Goal: Information Seeking & Learning: Learn about a topic

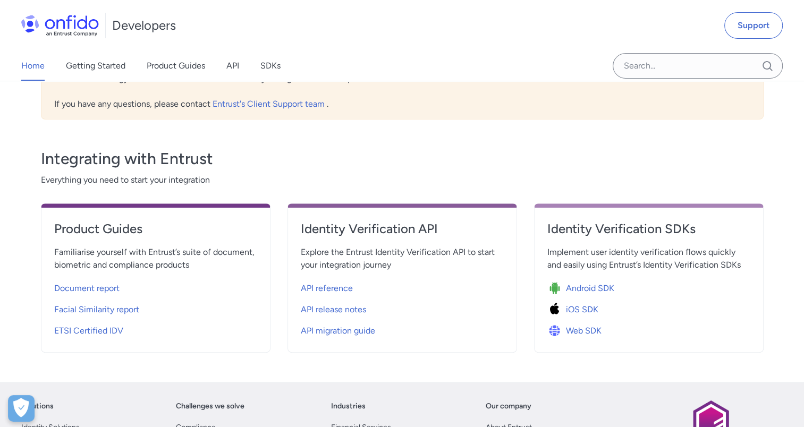
scroll to position [319, 0]
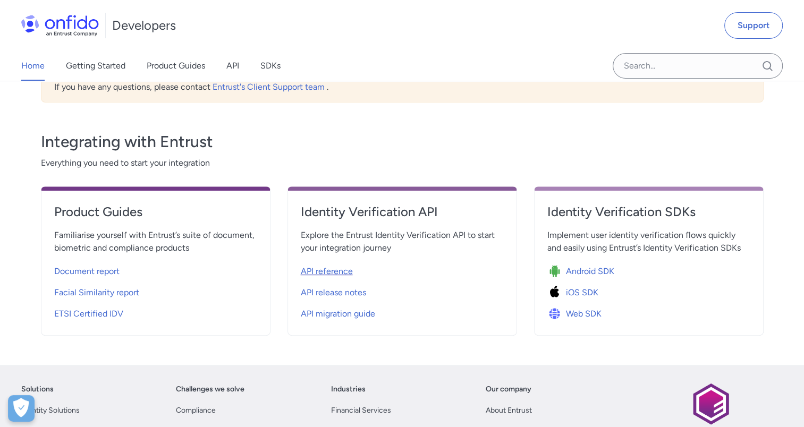
click at [323, 270] on span "API reference" at bounding box center [327, 271] width 52 height 13
select select "http"
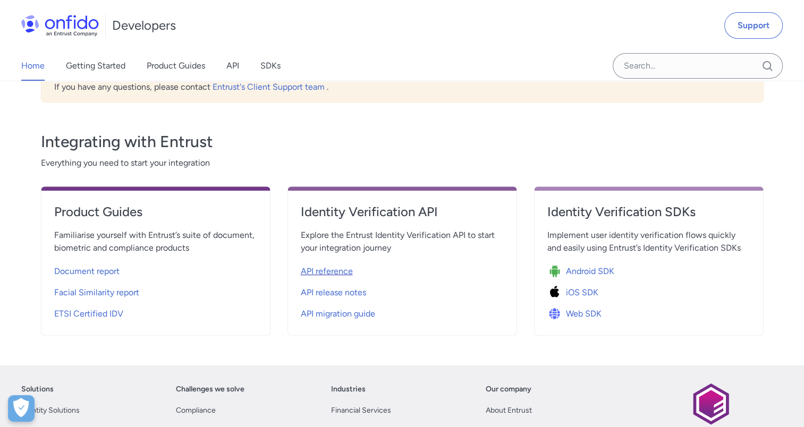
select select "http"
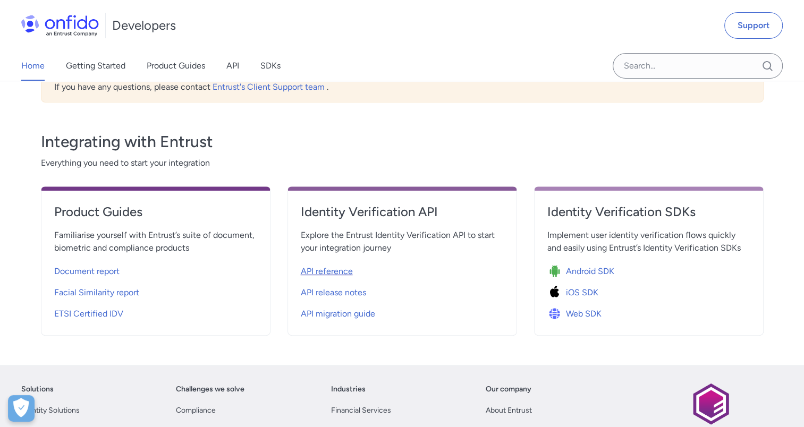
select select "http"
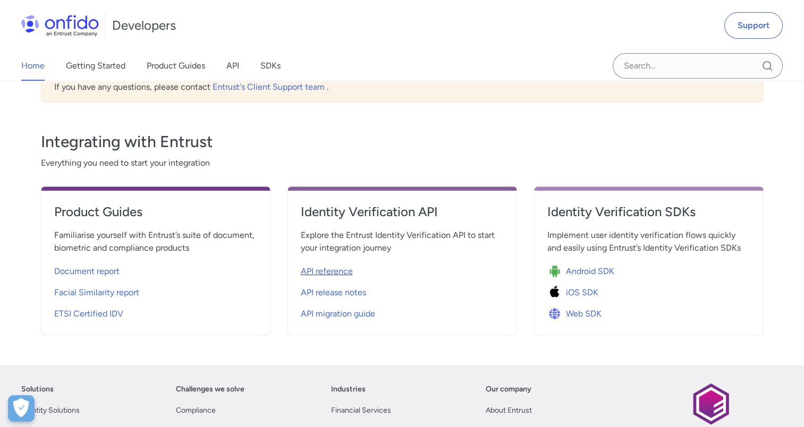
select select "http"
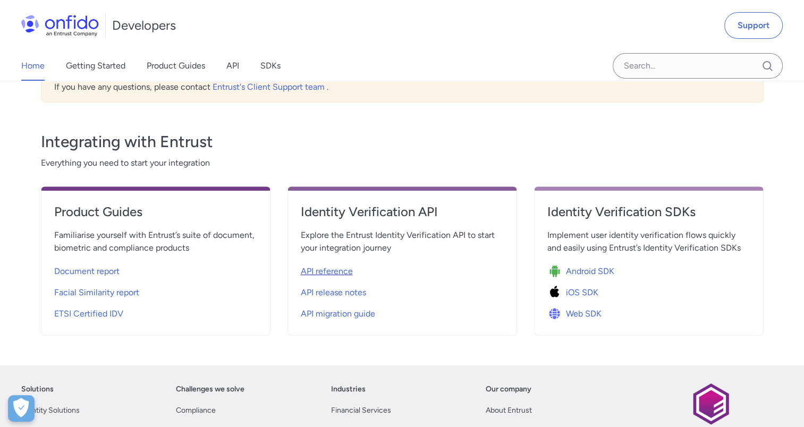
select select "http"
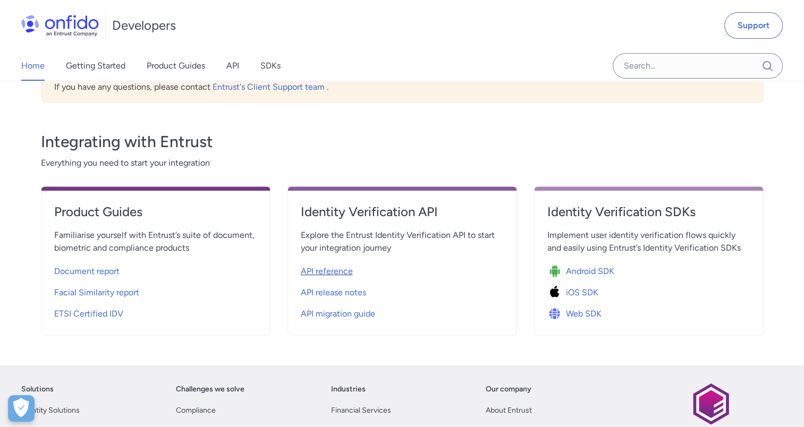
select select "http"
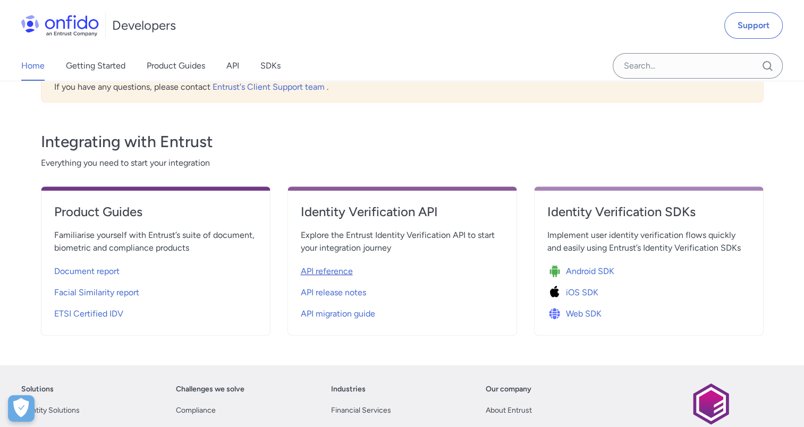
select select "http"
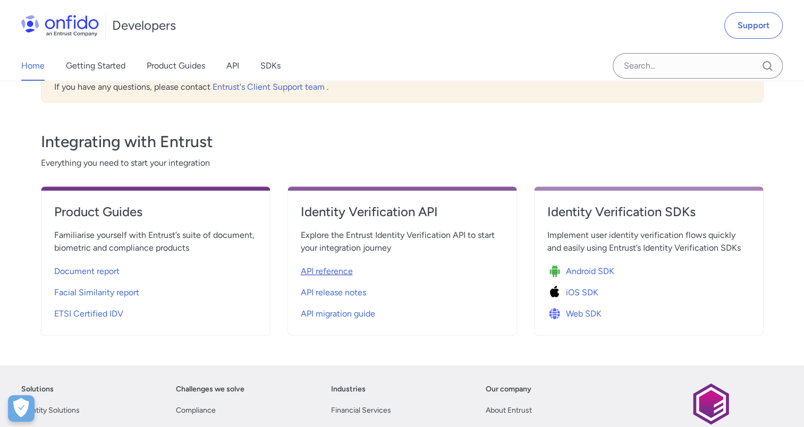
select select "http"
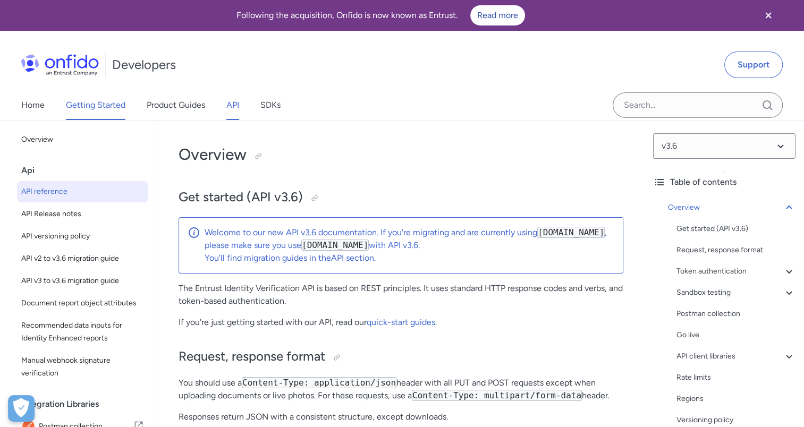
click at [100, 107] on link "Getting Started" at bounding box center [96, 105] width 60 height 30
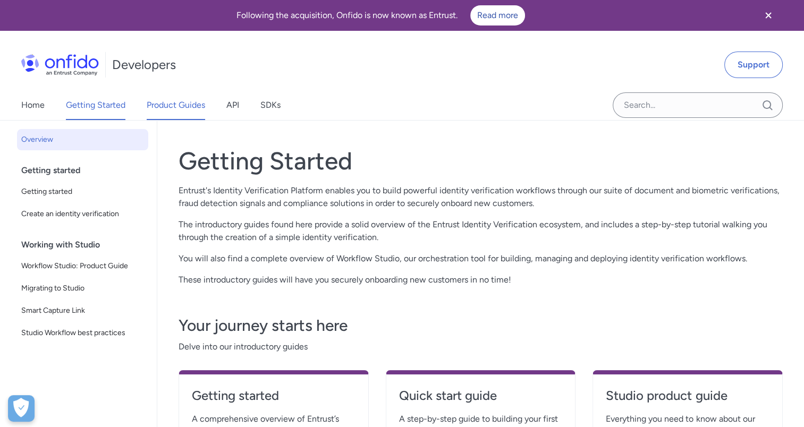
click at [178, 111] on link "Product Guides" at bounding box center [176, 105] width 58 height 30
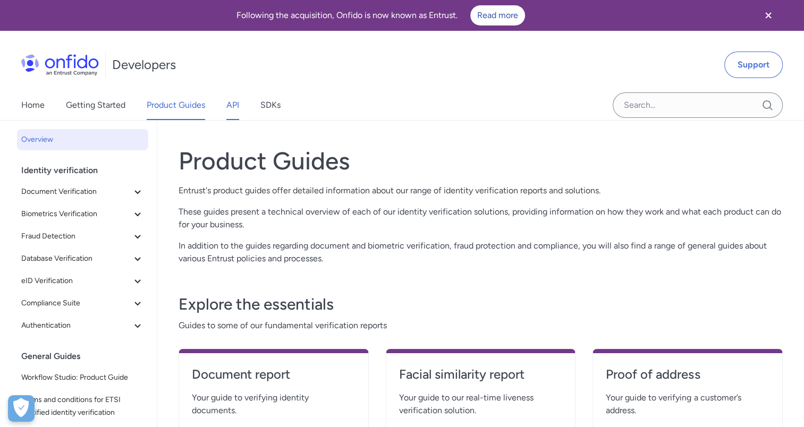
click at [235, 103] on link "API" at bounding box center [233, 105] width 13 height 30
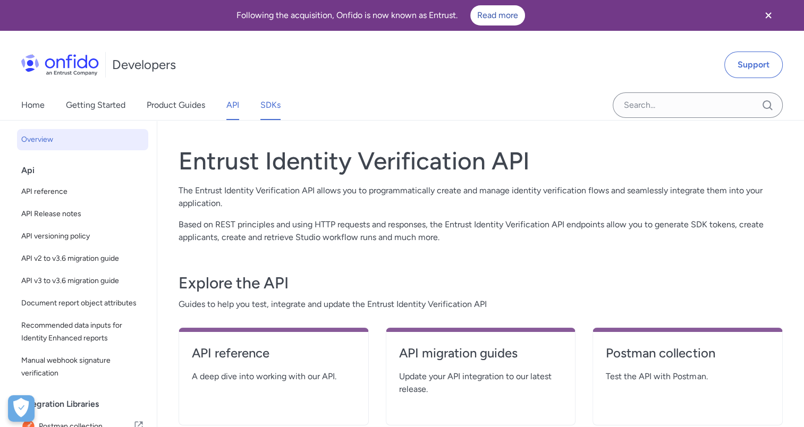
click at [270, 103] on link "SDKs" at bounding box center [271, 105] width 20 height 30
